Goal: Information Seeking & Learning: Find specific fact

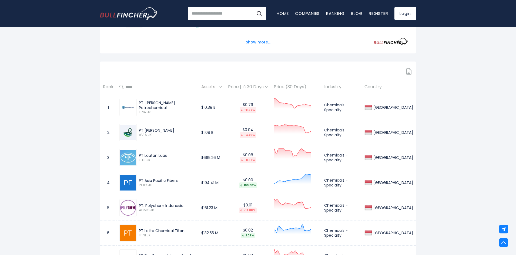
scroll to position [224, 0]
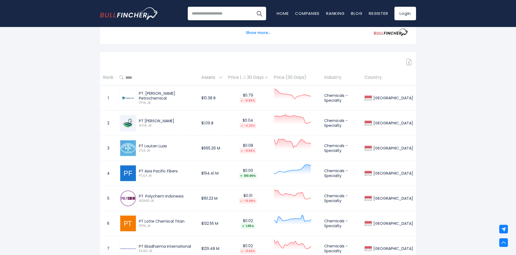
drag, startPoint x: 184, startPoint y: 195, endPoint x: 139, endPoint y: 194, distance: 44.8
click at [139, 194] on div "PT. Polychem Indonesia ADMG.JK" at bounding box center [166, 198] width 59 height 9
copy div "PT. Polychem Indonesia"
drag, startPoint x: 31, startPoint y: 119, endPoint x: 29, endPoint y: 114, distance: 4.5
click at [31, 119] on div "[GEOGRAPHIC_DATA] Entire World 30,364 [GEOGRAPHIC_DATA]" at bounding box center [258, 164] width 516 height 705
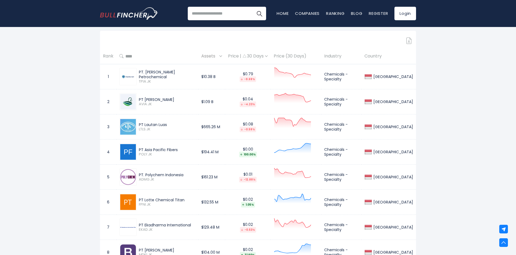
scroll to position [278, 0]
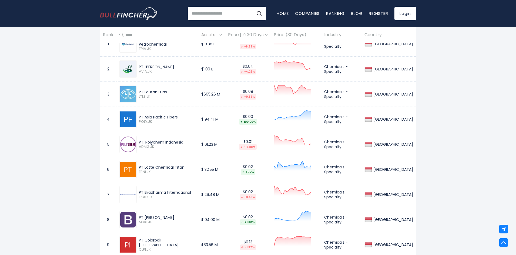
drag, startPoint x: 183, startPoint y: 166, endPoint x: 142, endPoint y: 166, distance: 41.0
click at [141, 166] on div "PT Lotte Chemical Titan" at bounding box center [167, 167] width 56 height 5
drag, startPoint x: 60, startPoint y: 163, endPoint x: 177, endPoint y: 170, distance: 116.9
click at [60, 163] on div "[GEOGRAPHIC_DATA] Entire World 30,364 [GEOGRAPHIC_DATA]" at bounding box center [258, 110] width 516 height 705
drag, startPoint x: 185, startPoint y: 169, endPoint x: 139, endPoint y: 167, distance: 45.9
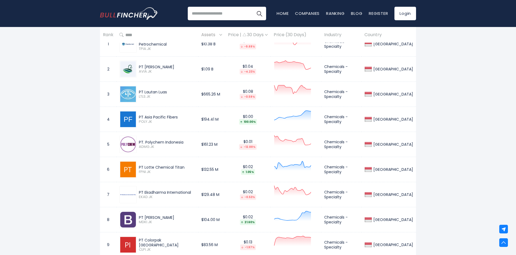
click at [139, 167] on div "PT Lotte Chemical Titan FPNI.JK" at bounding box center [166, 169] width 59 height 9
copy div "PT Lotte Chemical Titan"
drag, startPoint x: 194, startPoint y: 193, endPoint x: 144, endPoint y: 190, distance: 50.0
click at [140, 189] on div "PT Ekadharma International EKAD.JK" at bounding box center [157, 194] width 76 height 17
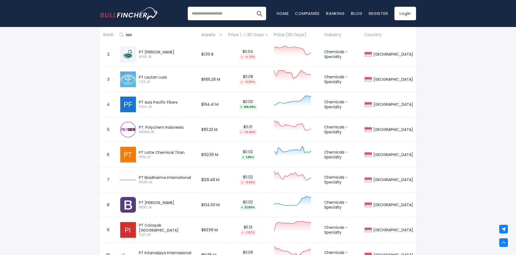
scroll to position [305, 0]
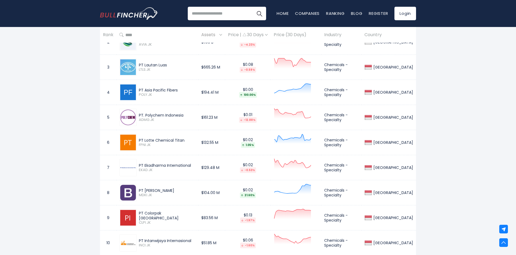
drag, startPoint x: 184, startPoint y: 217, endPoint x: 140, endPoint y: 212, distance: 44.1
click at [140, 212] on div "PT Colorpak [GEOGRAPHIC_DATA] CLPI.JK" at bounding box center [157, 217] width 76 height 17
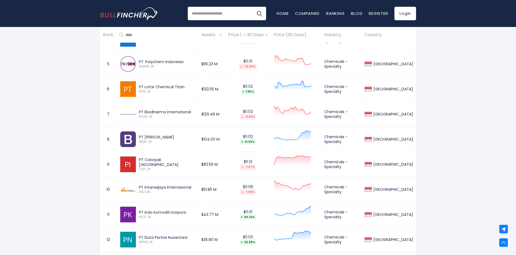
scroll to position [359, 0]
click at [93, 218] on div "[GEOGRAPHIC_DATA] Entire World 30,364 [GEOGRAPHIC_DATA]" at bounding box center [258, 29] width 516 height 705
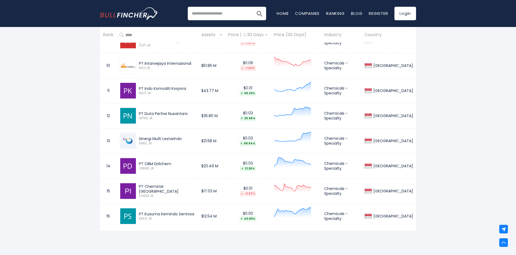
scroll to position [494, 0]
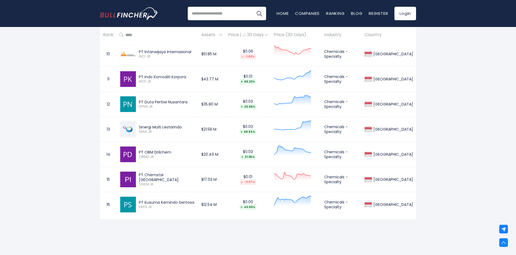
drag, startPoint x: 140, startPoint y: 178, endPoint x: 185, endPoint y: 178, distance: 44.8
click at [185, 178] on div "PT Chemstar [GEOGRAPHIC_DATA]" at bounding box center [167, 178] width 56 height 10
click at [181, 127] on div "Sinergi Multi Lestarindo" at bounding box center [167, 127] width 56 height 5
drag, startPoint x: 183, startPoint y: 127, endPoint x: 135, endPoint y: 129, distance: 47.8
click at [135, 129] on div "Sinergi Multi Lestarindo SMLE.JK" at bounding box center [157, 129] width 76 height 17
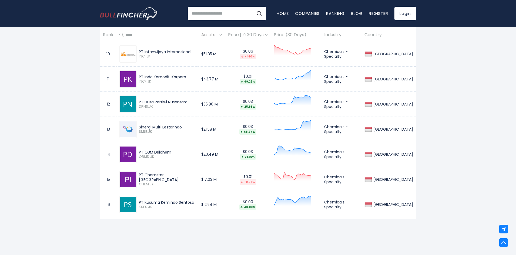
drag, startPoint x: 176, startPoint y: 150, endPoint x: 148, endPoint y: 148, distance: 28.4
click at [139, 151] on div "PT OBM Drilchem" at bounding box center [167, 152] width 56 height 5
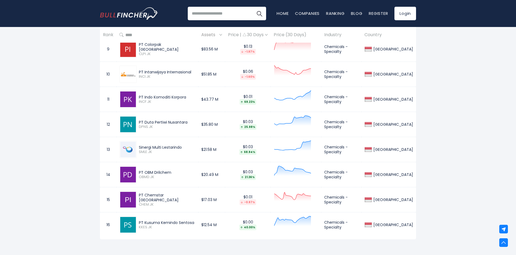
scroll to position [413, 0]
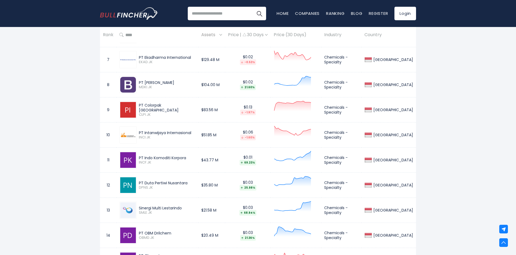
drag, startPoint x: 187, startPoint y: 154, endPoint x: 141, endPoint y: 148, distance: 46.5
click at [141, 148] on td "PT Indo Komoditi Korpora INCF.JK" at bounding box center [157, 160] width 82 height 25
click at [141, 149] on td "PT Indo Komoditi Korpora INCF.JK" at bounding box center [157, 160] width 82 height 25
drag, startPoint x: 185, startPoint y: 158, endPoint x: 142, endPoint y: 154, distance: 43.1
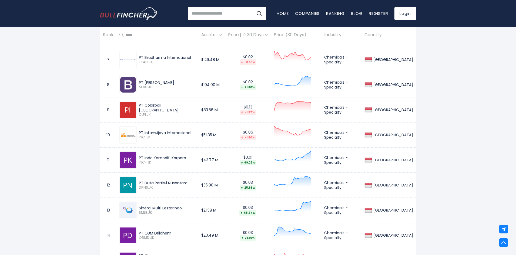
click at [142, 154] on div "PT Indo Komoditi Korpora INCF.JK" at bounding box center [157, 159] width 76 height 17
